Goal: Transaction & Acquisition: Book appointment/travel/reservation

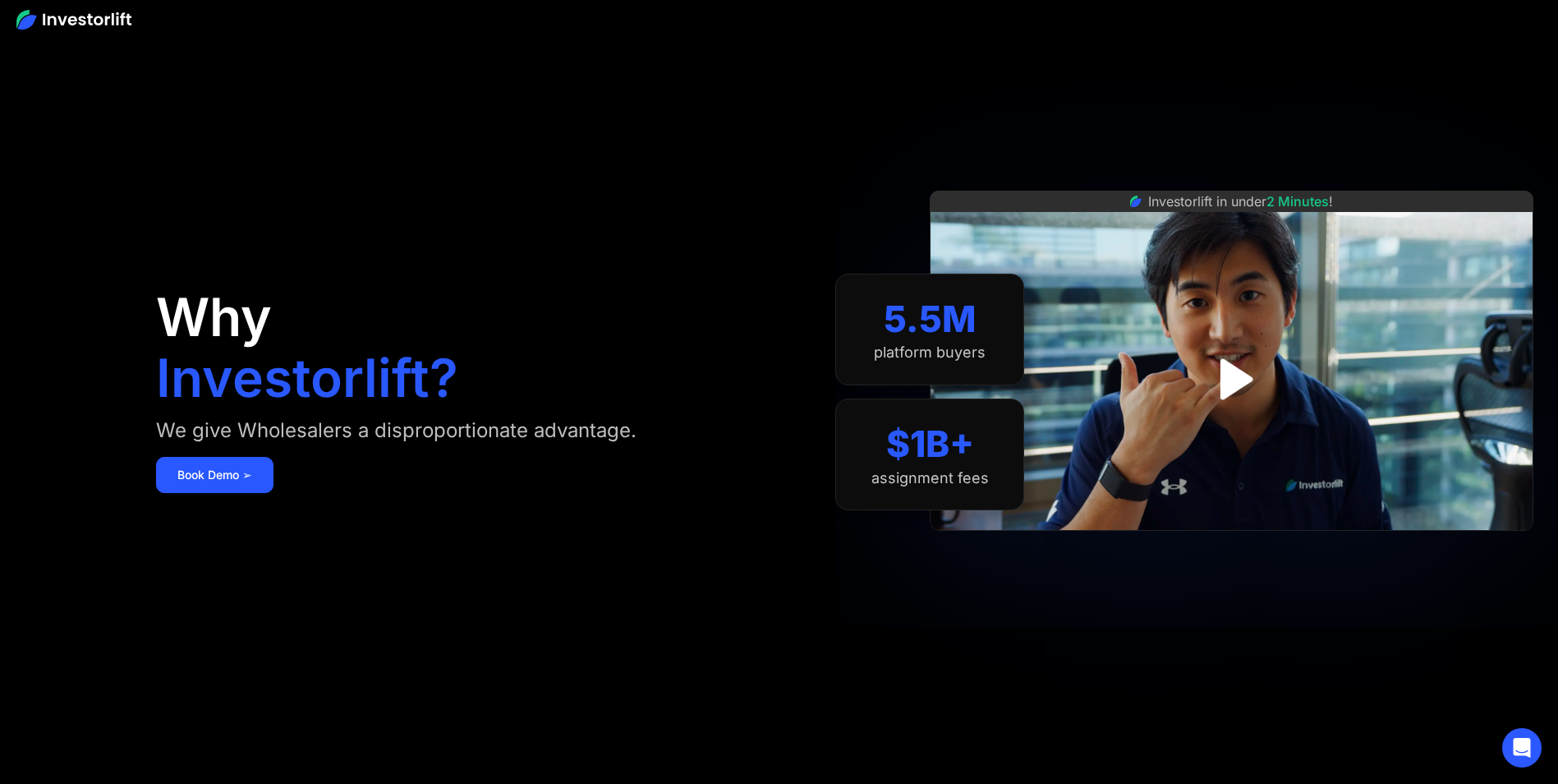
click at [243, 472] on link "Book Demo ➢" at bounding box center [214, 474] width 117 height 36
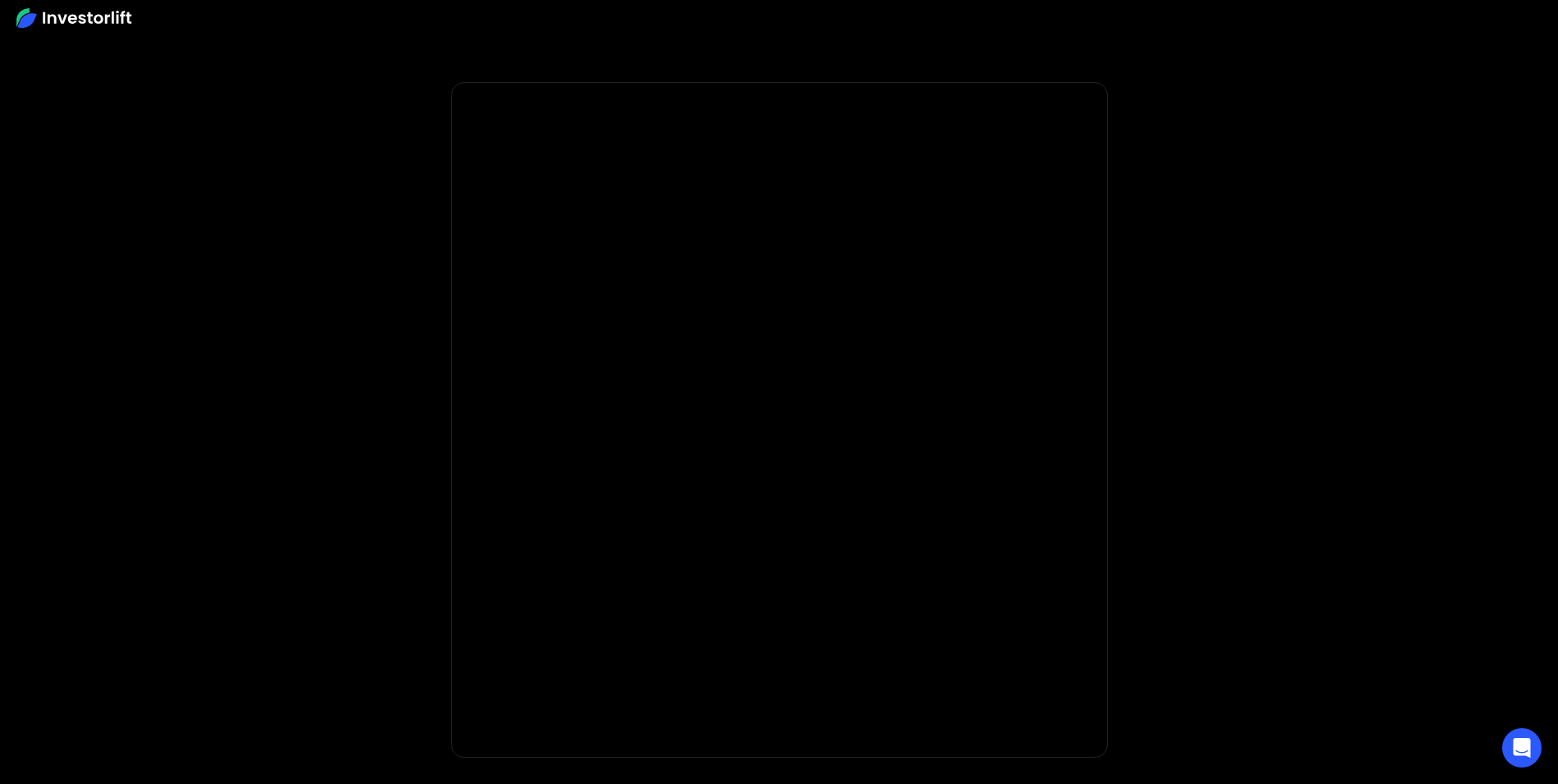
click at [71, 24] on img at bounding box center [74, 18] width 115 height 20
click at [19, 18] on img at bounding box center [74, 18] width 115 height 20
